Goal: Find specific page/section: Find specific page/section

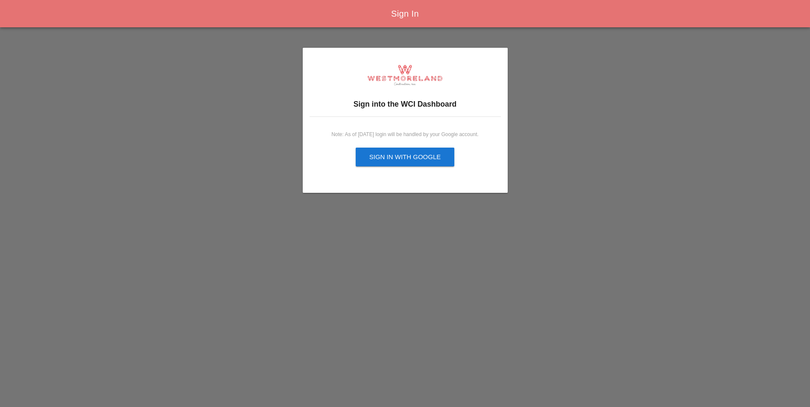
click at [439, 163] on button "Sign in with Google" at bounding box center [405, 157] width 99 height 19
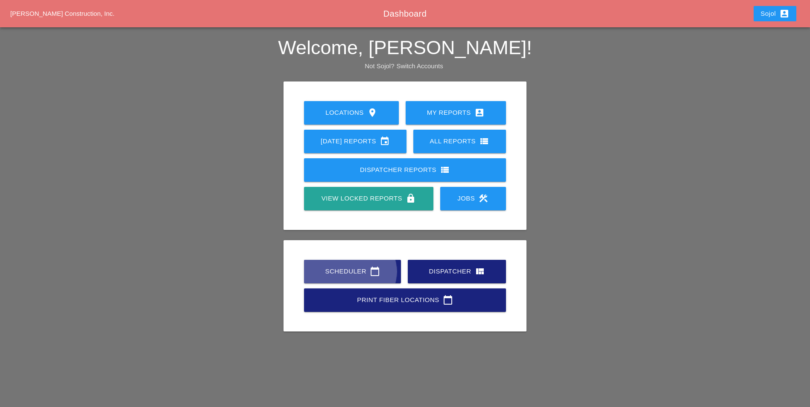
click at [304, 260] on link "Scheduler calendar_today" at bounding box center [352, 271] width 97 height 23
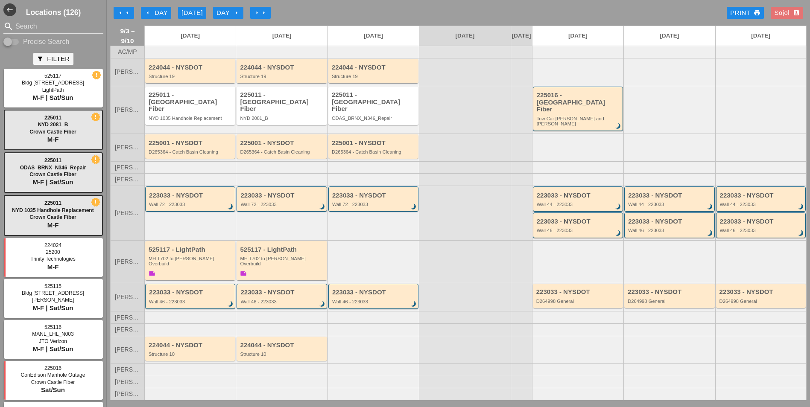
click at [121, 10] on icon "arrow_left" at bounding box center [120, 12] width 7 height 7
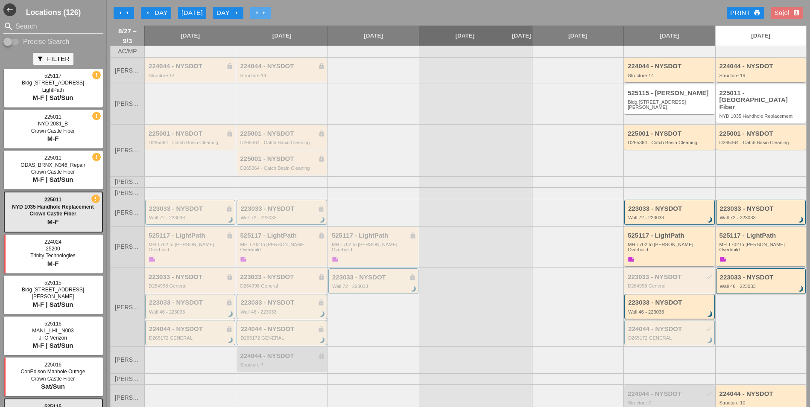
click at [265, 15] on icon "arrow_right" at bounding box center [263, 12] width 7 height 7
